Goal: Task Accomplishment & Management: Use online tool/utility

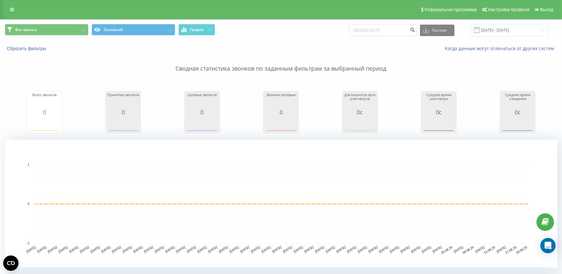
drag, startPoint x: 390, startPoint y: 33, endPoint x: 365, endPoint y: 34, distance: 24.6
click at [365, 34] on input "380(56123170" at bounding box center [383, 30] width 68 height 11
type input "380"
click at [415, 31] on icon "submit" at bounding box center [412, 29] width 5 height 4
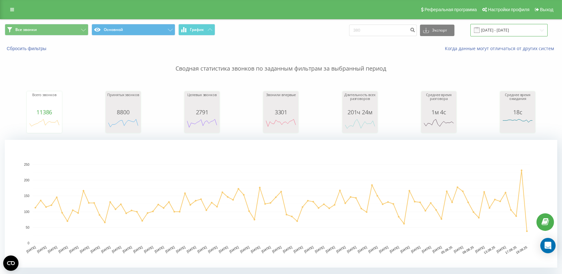
click at [520, 31] on input "19.05.2025 - 19.08.2025" at bounding box center [508, 30] width 77 height 12
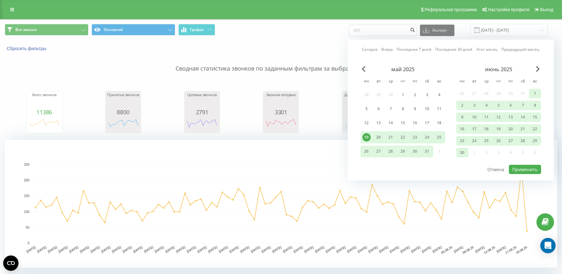
click at [374, 48] on link "Сегодня" at bounding box center [370, 49] width 16 height 6
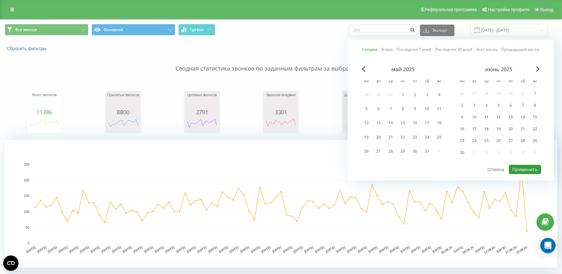
click at [518, 168] on button "Применить" at bounding box center [525, 169] width 32 height 9
type input "[DATE] - [DATE]"
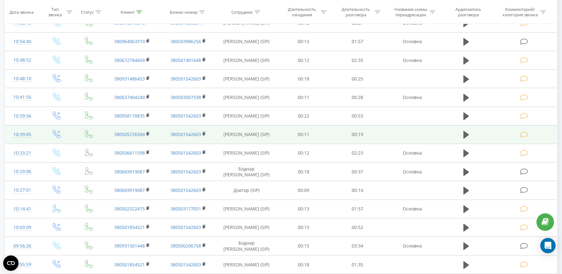
scroll to position [283, 0]
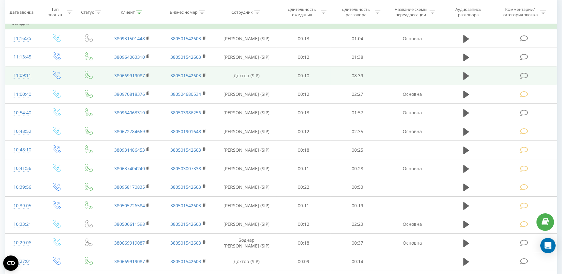
click at [519, 73] on td at bounding box center [524, 75] width 65 height 19
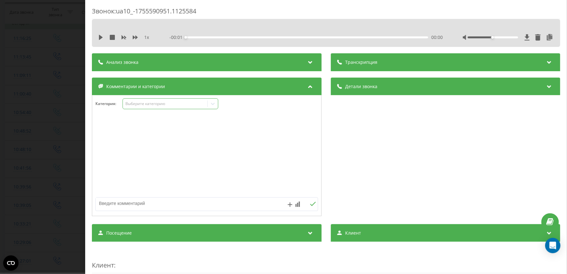
click at [134, 105] on div "Выберите категорию" at bounding box center [165, 103] width 80 height 5
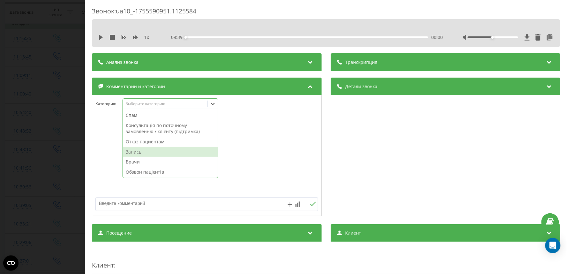
click at [143, 153] on div "Запись" at bounding box center [170, 152] width 95 height 10
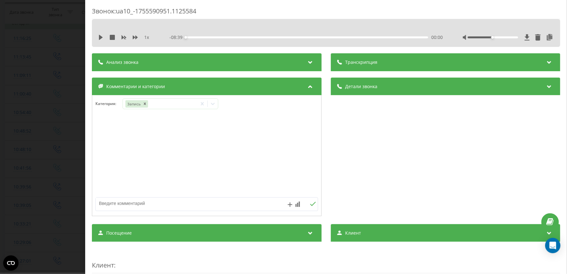
click at [39, 108] on div "Звонок : ua10_-1755590951.1125584 1 x - 08:39 00:00 00:00 Транскрипция Для анал…" at bounding box center [283, 137] width 567 height 274
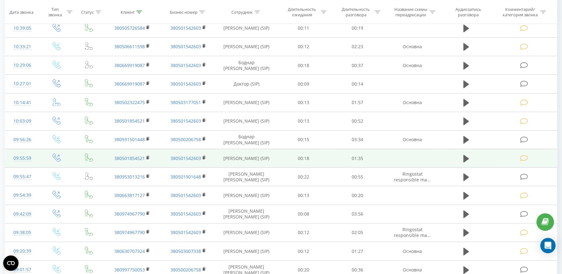
scroll to position [527, 0]
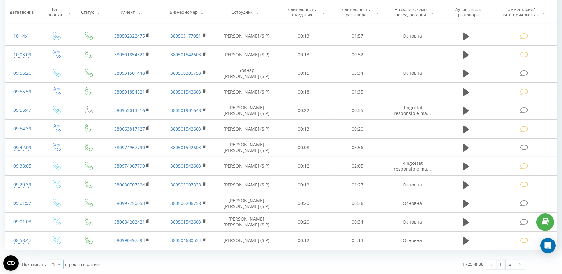
click at [58, 265] on icon at bounding box center [60, 264] width 10 height 12
click at [58, 256] on div "100" at bounding box center [55, 254] width 15 height 9
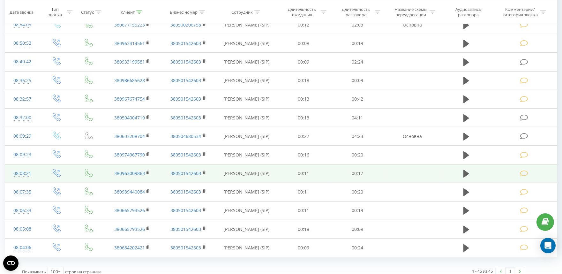
scroll to position [899, 0]
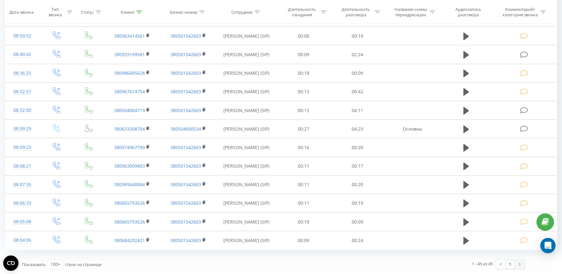
click at [520, 265] on img at bounding box center [520, 264] width 2 height 3
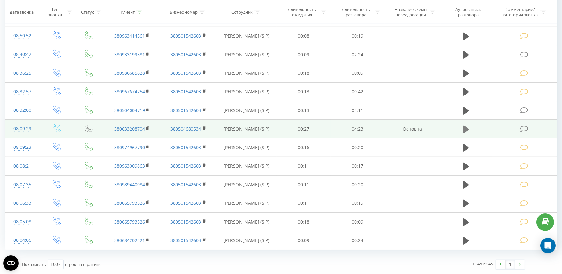
click at [469, 129] on icon at bounding box center [466, 129] width 6 height 9
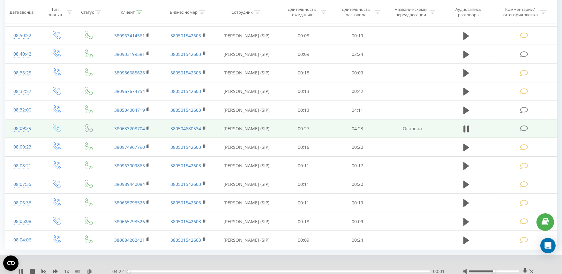
click at [191, 271] on div "00:01" at bounding box center [278, 271] width 303 height 2
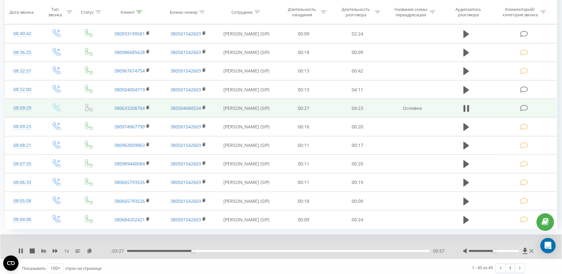
scroll to position [923, 0]
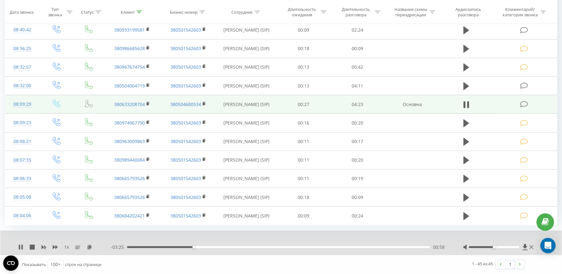
click at [352, 247] on div "00:58" at bounding box center [278, 247] width 303 height 2
click at [522, 107] on icon at bounding box center [524, 104] width 8 height 7
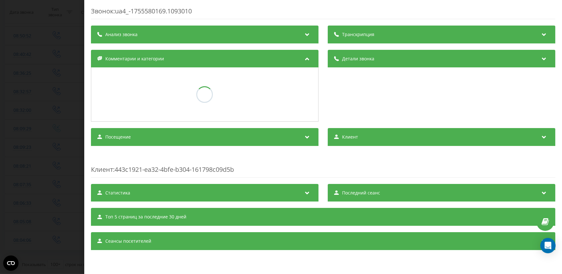
scroll to position [899, 0]
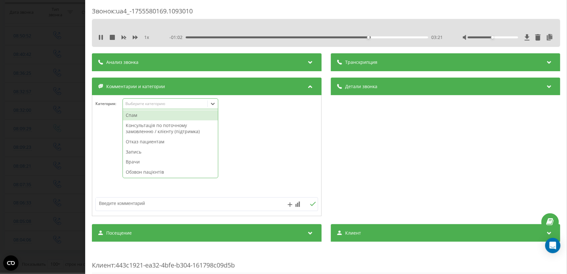
click at [127, 100] on div "Выберите категорию" at bounding box center [171, 103] width 96 height 11
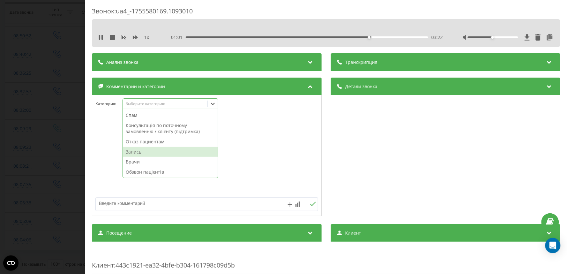
click at [135, 152] on div "Запись" at bounding box center [170, 152] width 95 height 10
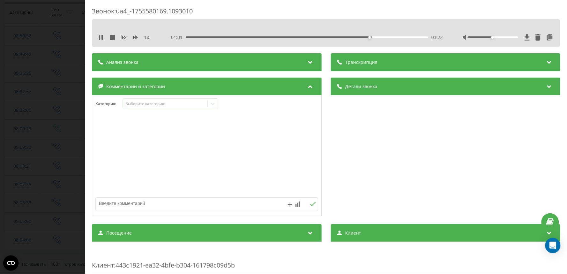
click at [59, 131] on div "Звонок : ua4_-1755580169.1093010 1 x - 01:01 03:22 03:22 Транскрипция Для анали…" at bounding box center [283, 137] width 567 height 274
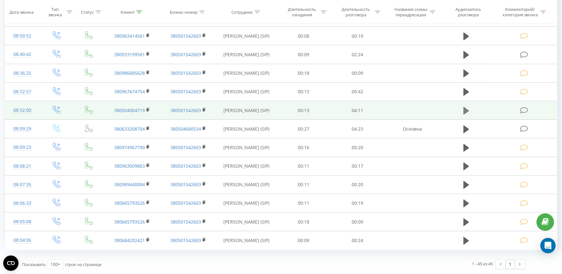
click at [464, 109] on icon at bounding box center [466, 111] width 6 height 8
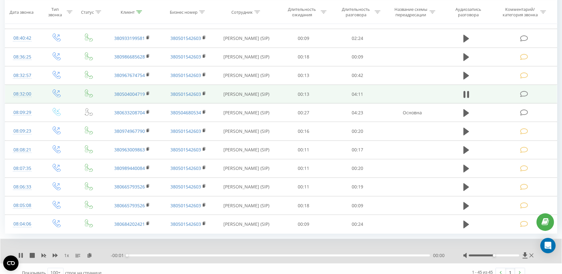
scroll to position [923, 0]
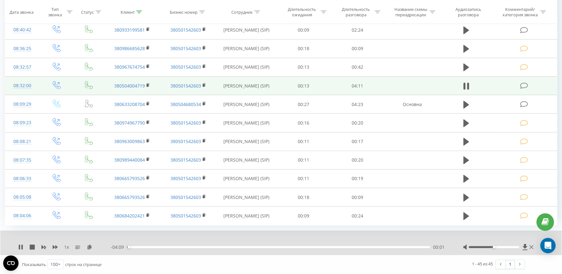
click at [149, 247] on div "00:01" at bounding box center [278, 247] width 303 height 2
click at [174, 247] on div "00:19" at bounding box center [278, 247] width 303 height 2
click at [206, 247] on div "00:40" at bounding box center [278, 247] width 303 height 2
click at [224, 247] on div "01:06" at bounding box center [278, 247] width 303 height 2
click at [246, 247] on div "01:39" at bounding box center [278, 247] width 303 height 2
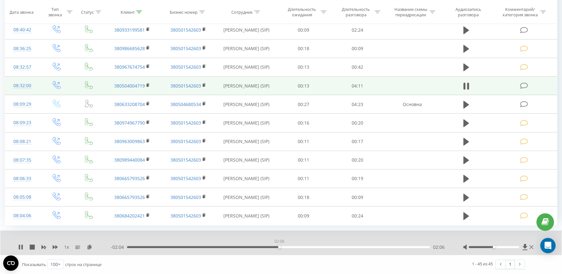
click at [279, 248] on div "02:06" at bounding box center [278, 247] width 303 height 2
click at [527, 85] on icon at bounding box center [524, 85] width 8 height 7
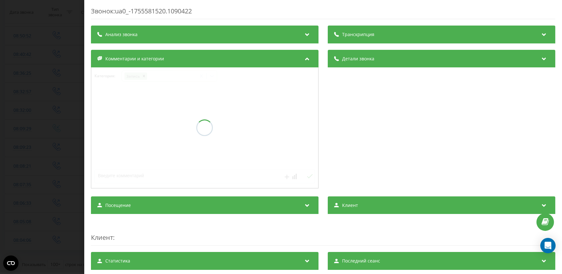
scroll to position [899, 0]
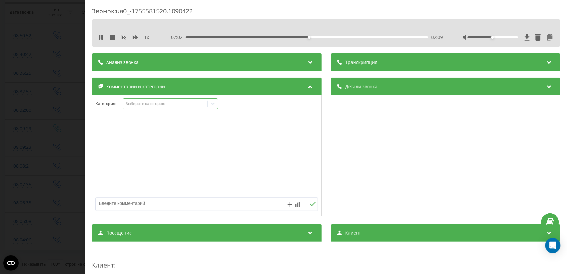
click at [135, 101] on div "Выберите категорию" at bounding box center [165, 104] width 85 height 6
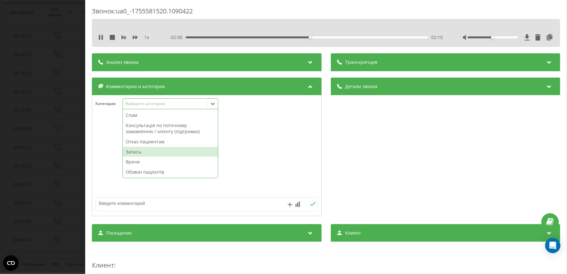
click at [137, 152] on div "Запись" at bounding box center [170, 152] width 95 height 10
click at [34, 128] on div "Звонок : ua0_-1755581520.1090422 1 x - 02:00 02:10 02:10 Транскрипция Для анали…" at bounding box center [283, 137] width 567 height 274
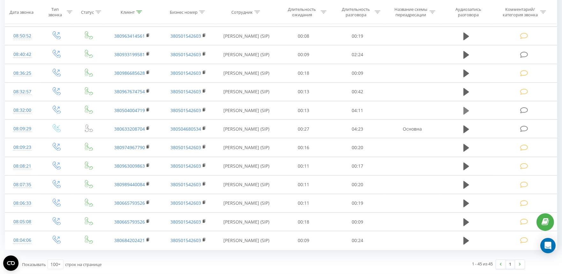
click at [465, 111] on icon at bounding box center [466, 111] width 6 height 8
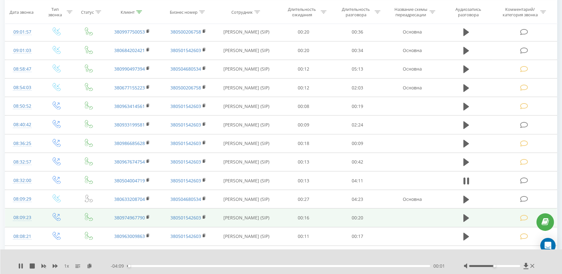
scroll to position [828, 0]
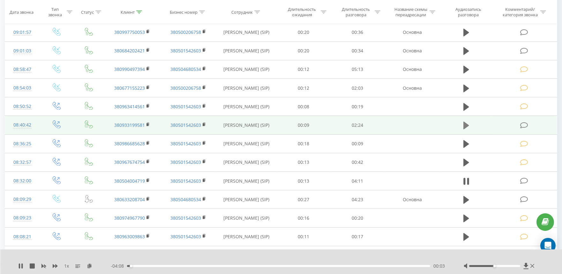
click at [466, 123] on icon at bounding box center [466, 126] width 6 height 8
click at [152, 265] on div "00:00" at bounding box center [278, 266] width 303 height 2
click at [177, 266] on div "00:23" at bounding box center [278, 266] width 303 height 2
click at [205, 266] on div "00:37" at bounding box center [278, 266] width 303 height 2
click at [525, 123] on icon at bounding box center [524, 125] width 8 height 7
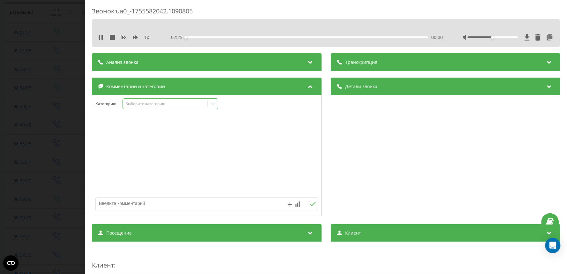
click at [131, 100] on div "Выберите категорию" at bounding box center [171, 103] width 96 height 11
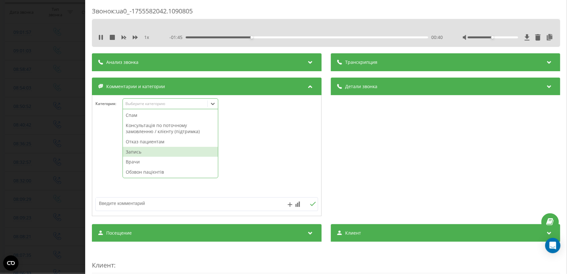
click at [138, 152] on div "Запись" at bounding box center [170, 152] width 95 height 10
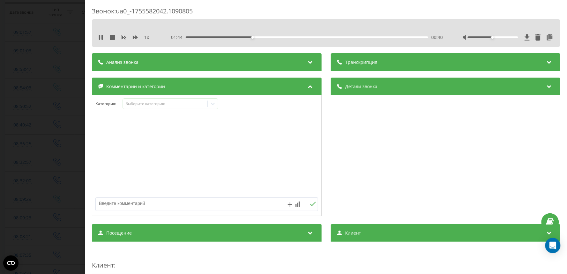
click at [42, 136] on div "Звонок : ua0_-1755582042.1090805 1 x - 01:44 00:40 00:40 Транскрипция Для анали…" at bounding box center [283, 137] width 567 height 274
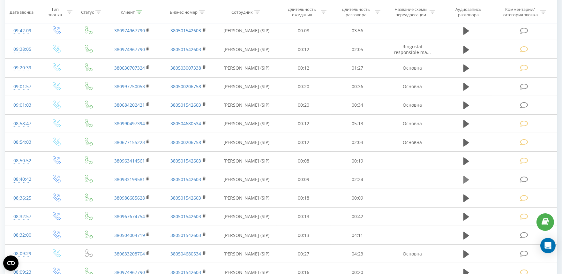
scroll to position [757, 0]
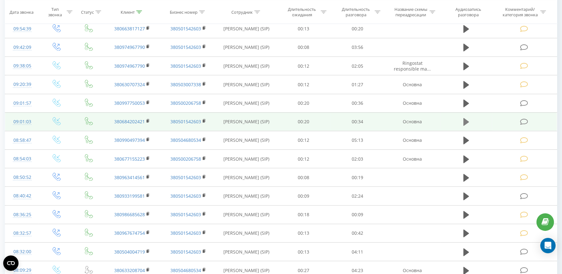
click at [467, 123] on icon at bounding box center [466, 122] width 6 height 8
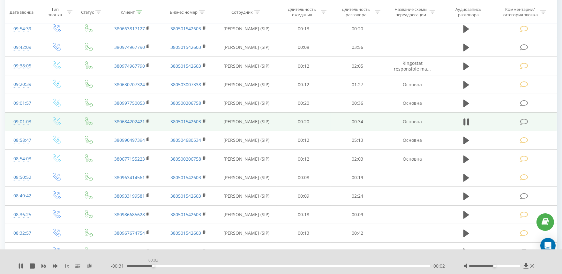
click at [153, 266] on div "00:02" at bounding box center [278, 266] width 303 height 2
click at [180, 265] on div "00:03" at bounding box center [278, 266] width 303 height 2
click at [521, 125] on icon at bounding box center [524, 121] width 8 height 7
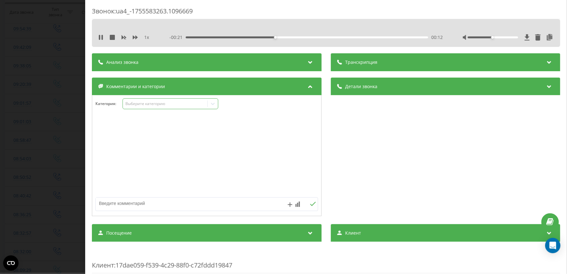
click at [149, 107] on div "Выберите категорию" at bounding box center [165, 104] width 85 height 6
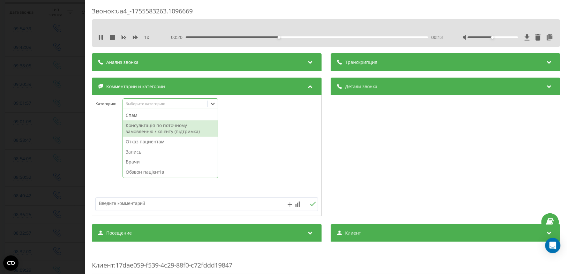
click at [148, 129] on div "Консультація по поточному замовленню / клієнту (підтримка)" at bounding box center [170, 128] width 95 height 16
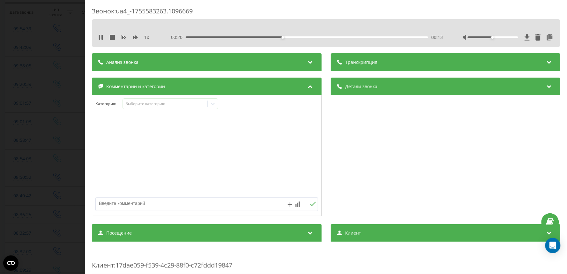
click at [62, 119] on div "Звонок : ua4_-1755583263.1096669 1 x - 00:20 00:13 00:13 Транскрипция Для анали…" at bounding box center [283, 137] width 567 height 274
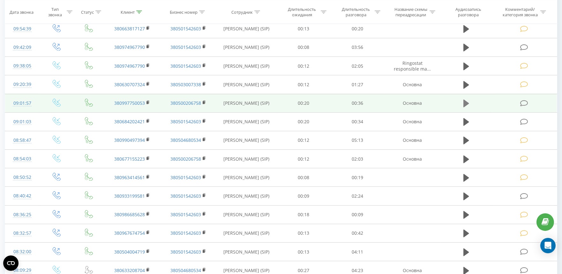
click at [466, 102] on icon at bounding box center [466, 104] width 6 height 8
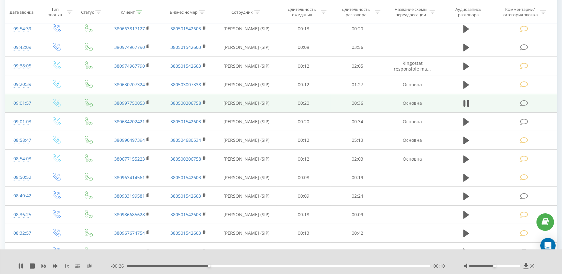
click at [524, 103] on icon at bounding box center [524, 103] width 8 height 7
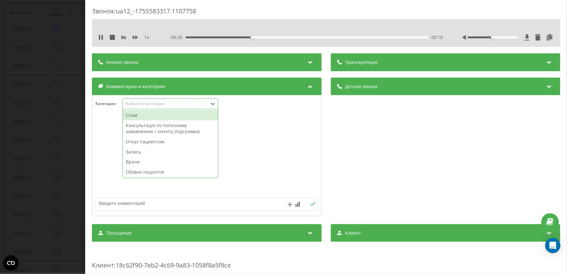
click at [147, 100] on div "Выберите категорию" at bounding box center [171, 103] width 96 height 11
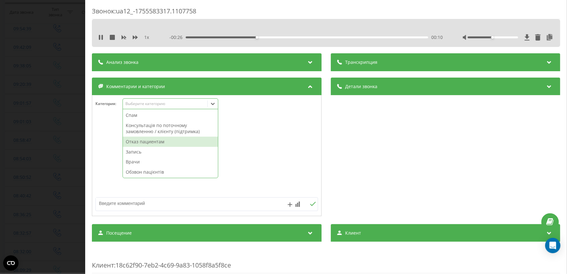
click at [139, 143] on div "Отказ пациентам" at bounding box center [170, 142] width 95 height 10
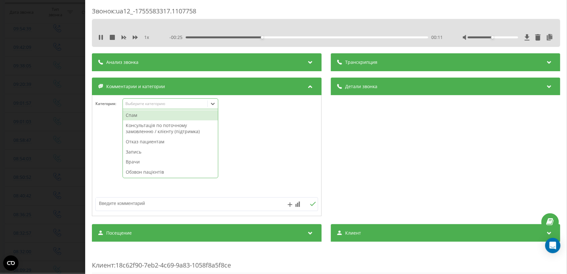
click at [140, 208] on textarea at bounding box center [184, 202] width 177 height 11
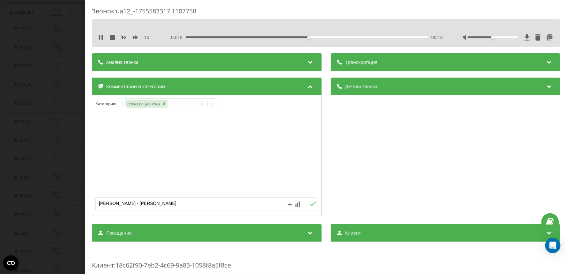
type textarea "Овчаренко - дит кардіолог"
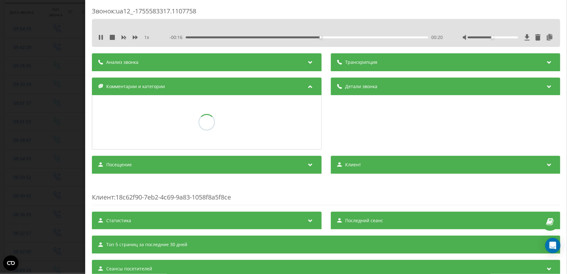
click at [68, 136] on div "Звонок : ua12_-1755583317.1107758 1 x - 00:16 00:20 00:20 Транскрипция Для анал…" at bounding box center [283, 137] width 567 height 274
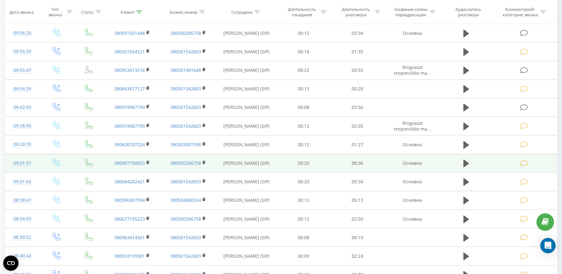
scroll to position [651, 0]
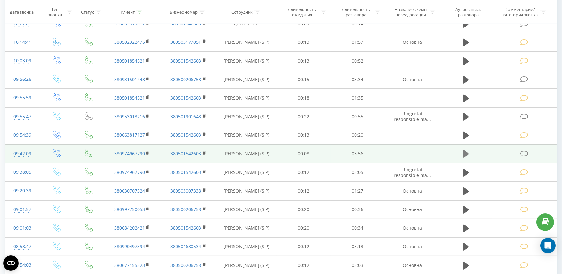
click at [465, 154] on icon at bounding box center [466, 154] width 6 height 8
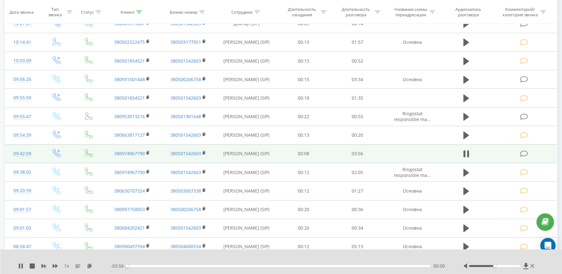
click at [156, 266] on div "00:00" at bounding box center [278, 266] width 303 height 2
click at [193, 266] on div "00:51" at bounding box center [278, 266] width 303 height 2
click at [255, 266] on div "01:40" at bounding box center [278, 266] width 303 height 2
click at [521, 152] on icon at bounding box center [524, 153] width 8 height 7
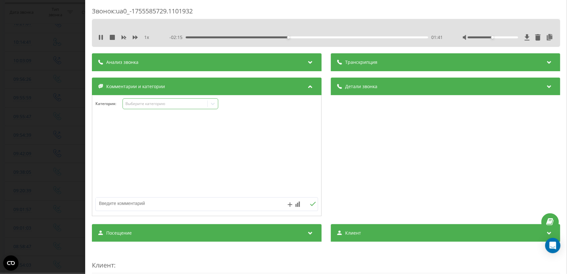
click at [138, 105] on div "Выберите категорию" at bounding box center [165, 103] width 80 height 5
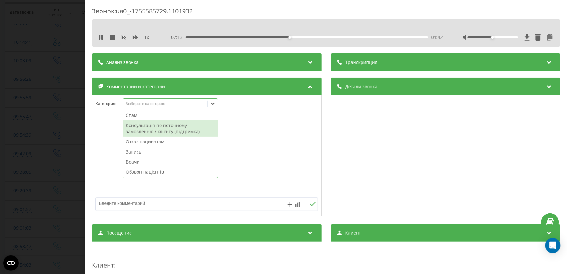
click at [144, 130] on div "Консультація по поточному замовленню / клієнту (підтримка)" at bounding box center [170, 128] width 95 height 16
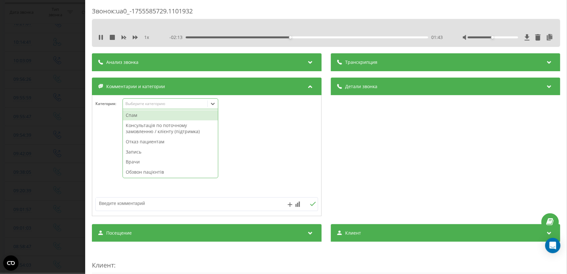
click at [65, 112] on div "Звонок : ua0_-1755585729.1101932 1 x - 02:13 01:43 01:43 Транскрипция Для анали…" at bounding box center [283, 137] width 567 height 274
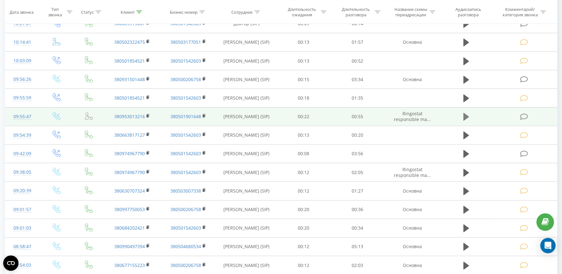
click at [465, 115] on icon at bounding box center [466, 117] width 6 height 8
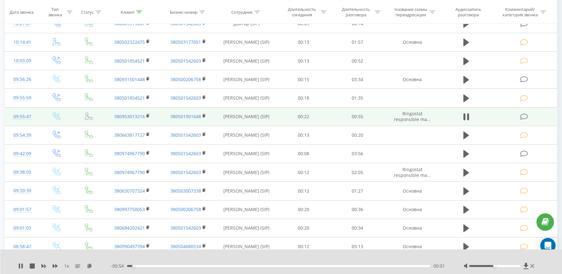
click at [156, 266] on div "00:01" at bounding box center [278, 266] width 303 height 2
click at [526, 115] on icon at bounding box center [524, 116] width 8 height 7
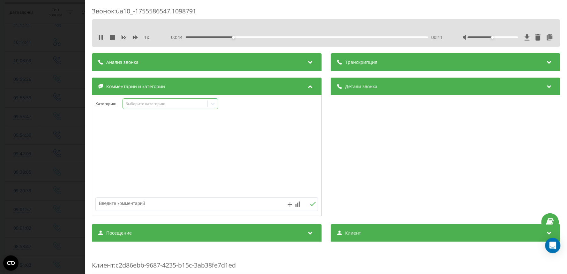
click at [136, 106] on div "Выберите категорию" at bounding box center [165, 103] width 80 height 5
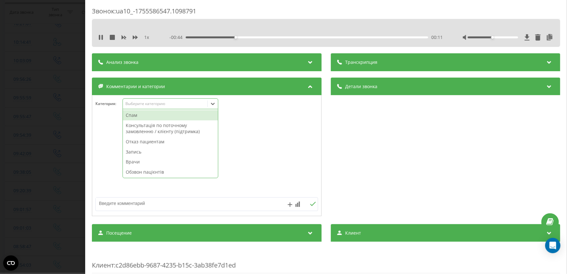
click at [143, 129] on div "Консультація по поточному замовленню / клієнту (підтримка)" at bounding box center [170, 128] width 95 height 16
click at [35, 114] on div "Звонок : ua10_-1755586547.1098791 1 x - 00:43 00:12 00:12 Транскрипция Для анал…" at bounding box center [283, 137] width 567 height 274
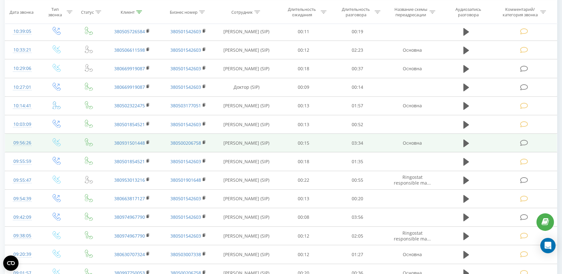
scroll to position [580, 0]
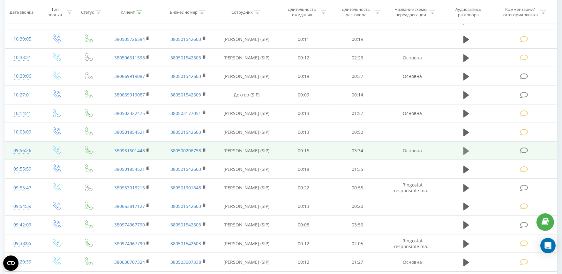
click at [464, 150] on icon at bounding box center [466, 151] width 6 height 8
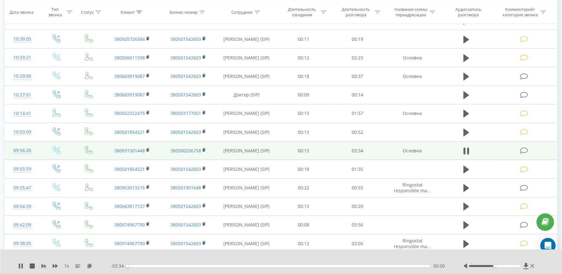
click at [163, 265] on div "00:00" at bounding box center [278, 266] width 303 height 2
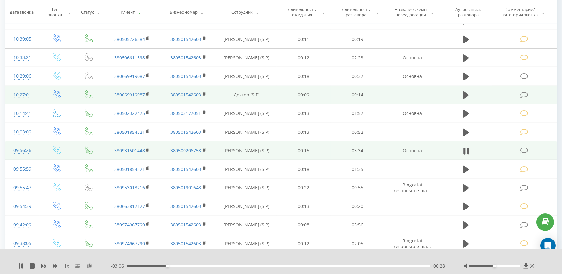
click at [521, 95] on icon at bounding box center [524, 95] width 8 height 7
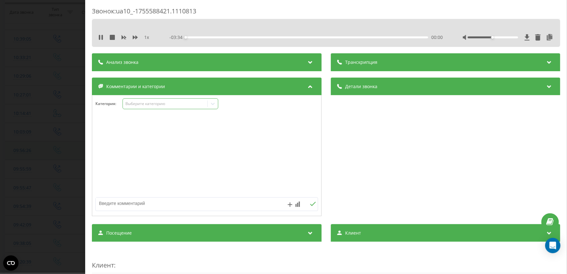
click at [145, 105] on div "Выберите категорию" at bounding box center [165, 103] width 80 height 5
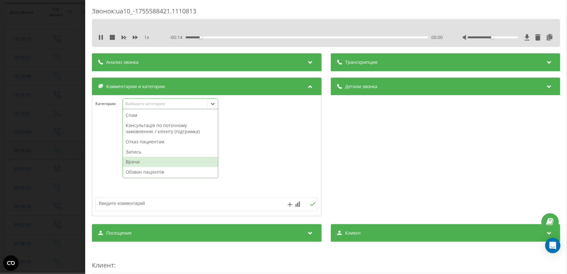
click at [139, 163] on div "Врачи" at bounding box center [170, 162] width 95 height 10
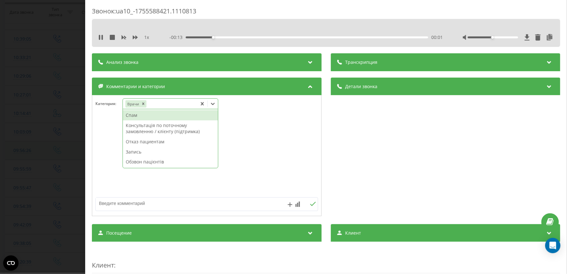
click at [42, 128] on div "Звонок : ua10_-1755588421.1110813 1 x - 00:13 00:01 00:01 Транскрипция Для анал…" at bounding box center [283, 137] width 567 height 274
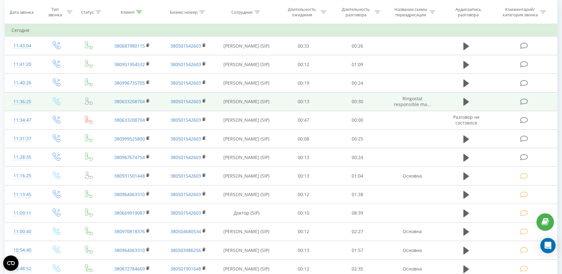
scroll to position [261, 0]
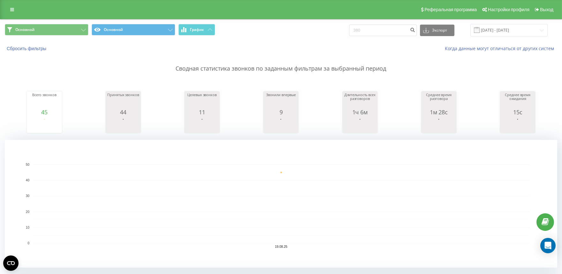
drag, startPoint x: 2, startPoint y: 74, endPoint x: 2, endPoint y: 78, distance: 3.8
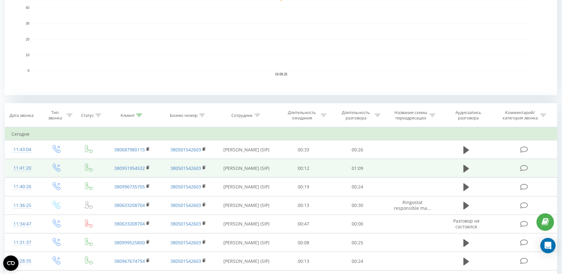
scroll to position [212, 0]
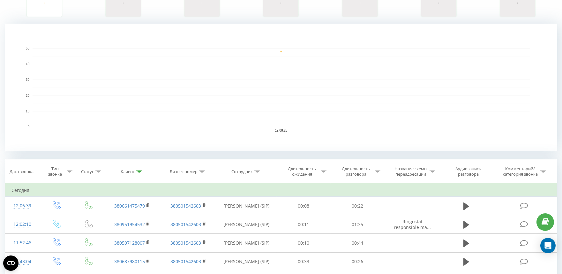
scroll to position [63, 0]
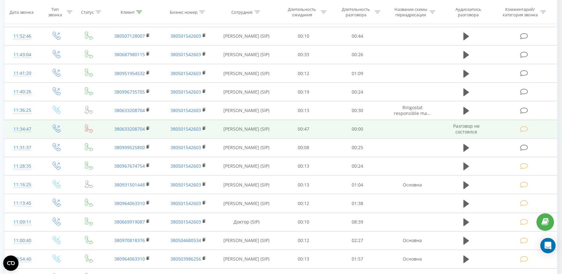
scroll to position [323, 0]
